Goal: Use online tool/utility: Utilize a website feature to perform a specific function

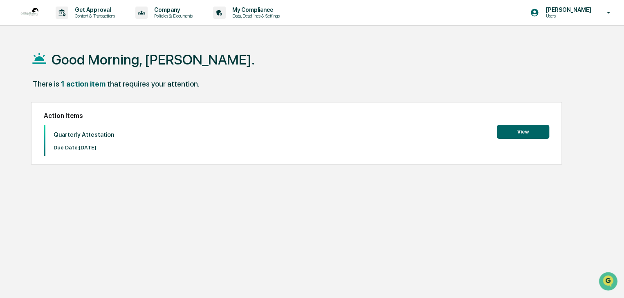
click at [523, 136] on button "View" at bounding box center [523, 132] width 52 height 14
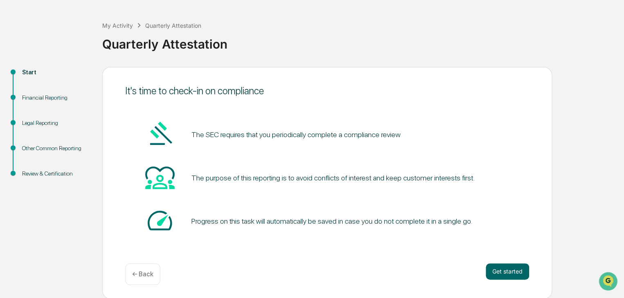
scroll to position [31, 0]
click at [510, 277] on button "Get started" at bounding box center [507, 271] width 43 height 16
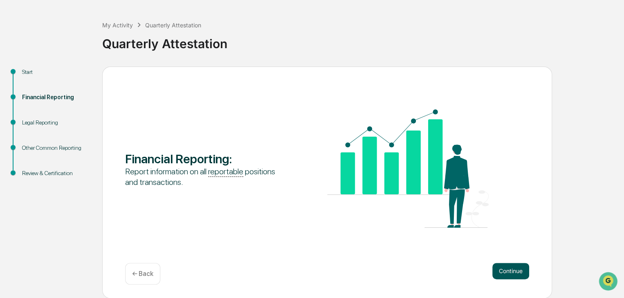
click at [509, 273] on button "Continue" at bounding box center [510, 271] width 37 height 16
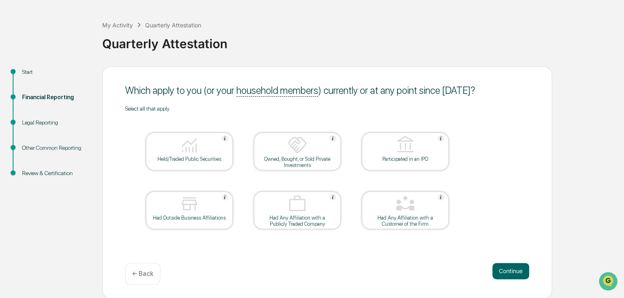
click at [190, 152] on img at bounding box center [189, 145] width 20 height 20
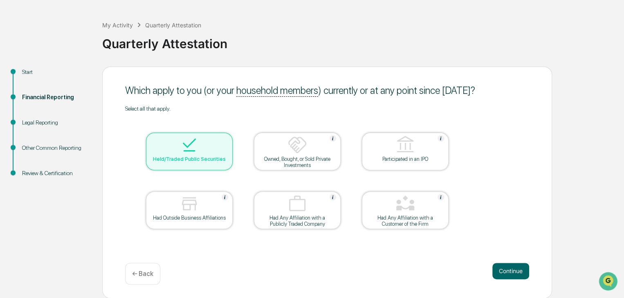
click at [425, 211] on div at bounding box center [405, 204] width 82 height 21
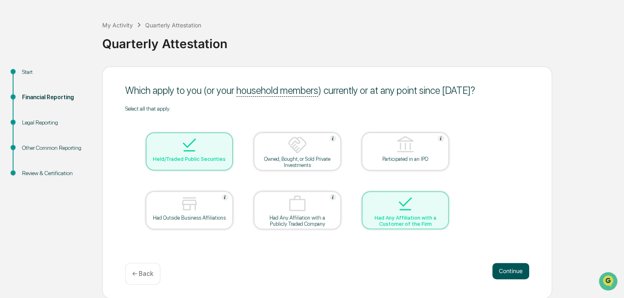
click at [507, 270] on button "Continue" at bounding box center [510, 271] width 37 height 16
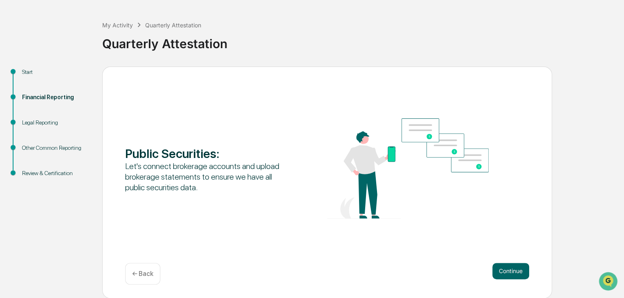
click at [507, 270] on button "Continue" at bounding box center [510, 271] width 37 height 16
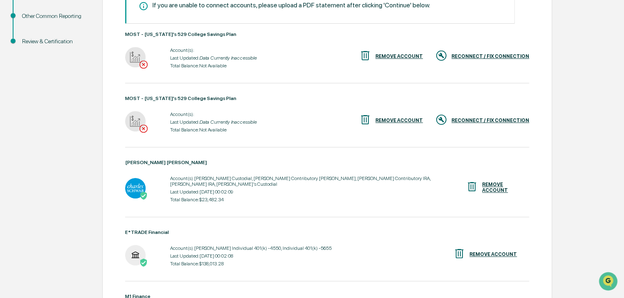
scroll to position [153, 0]
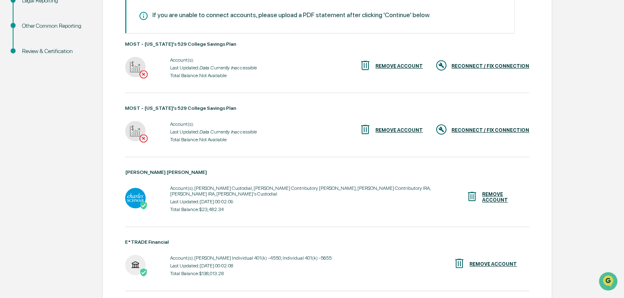
click at [481, 129] on div "RECONNECT / FIX CONNECTION" at bounding box center [490, 131] width 78 height 6
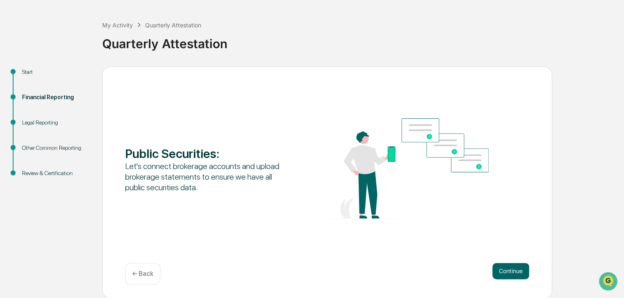
scroll to position [30, 0]
click at [502, 270] on button "Continue" at bounding box center [510, 272] width 37 height 16
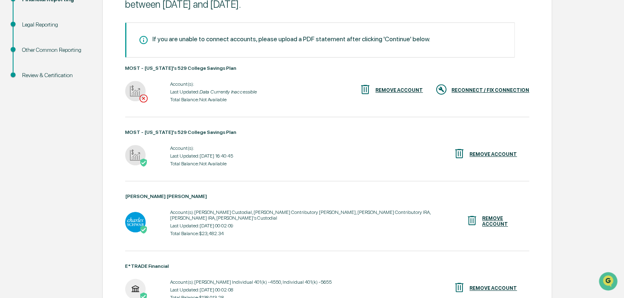
scroll to position [131, 0]
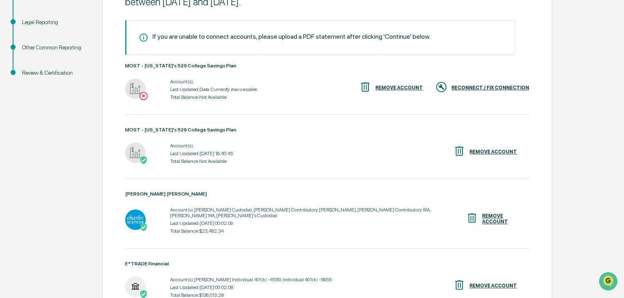
click at [493, 88] on div "RECONNECT / FIX CONNECTION" at bounding box center [490, 88] width 78 height 6
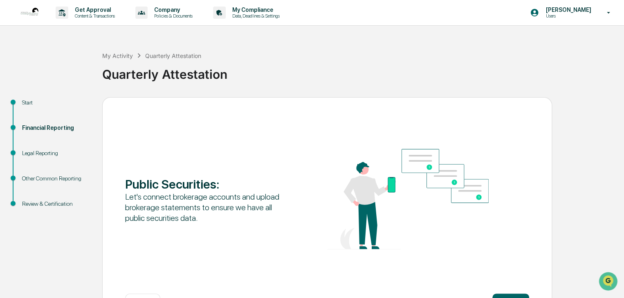
scroll to position [31, 0]
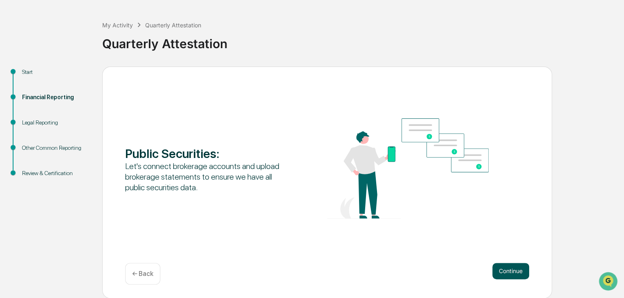
click at [512, 271] on button "Continue" at bounding box center [510, 271] width 37 height 16
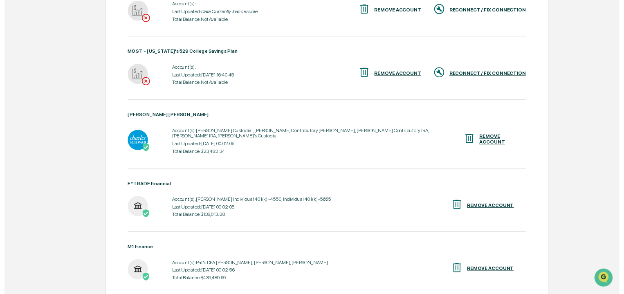
scroll to position [276, 0]
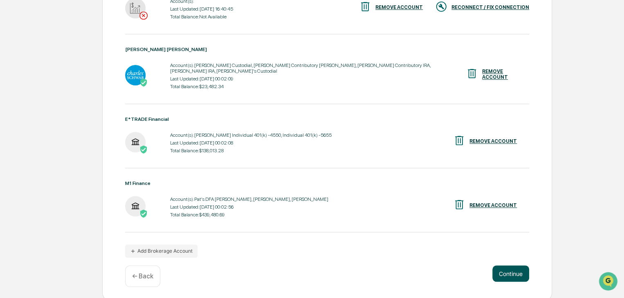
click at [508, 270] on button "Continue" at bounding box center [510, 274] width 37 height 16
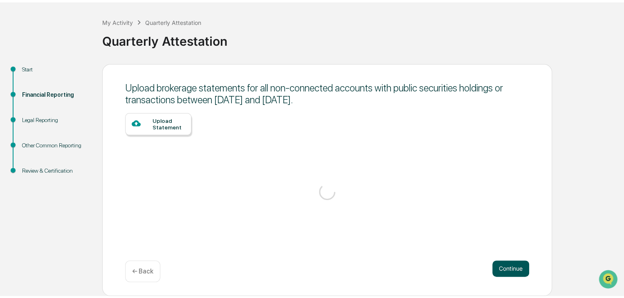
scroll to position [31, 0]
